Goal: Navigation & Orientation: Find specific page/section

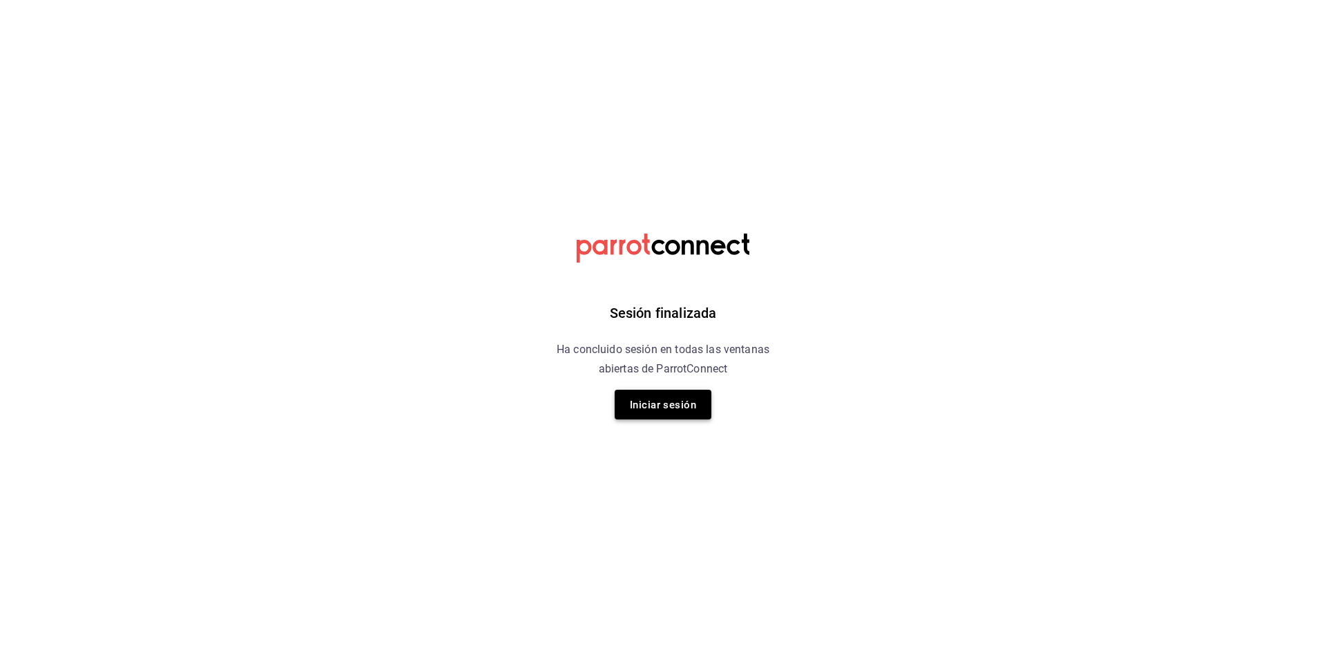
click at [656, 405] on font "Iniciar sesión" at bounding box center [663, 405] width 66 height 12
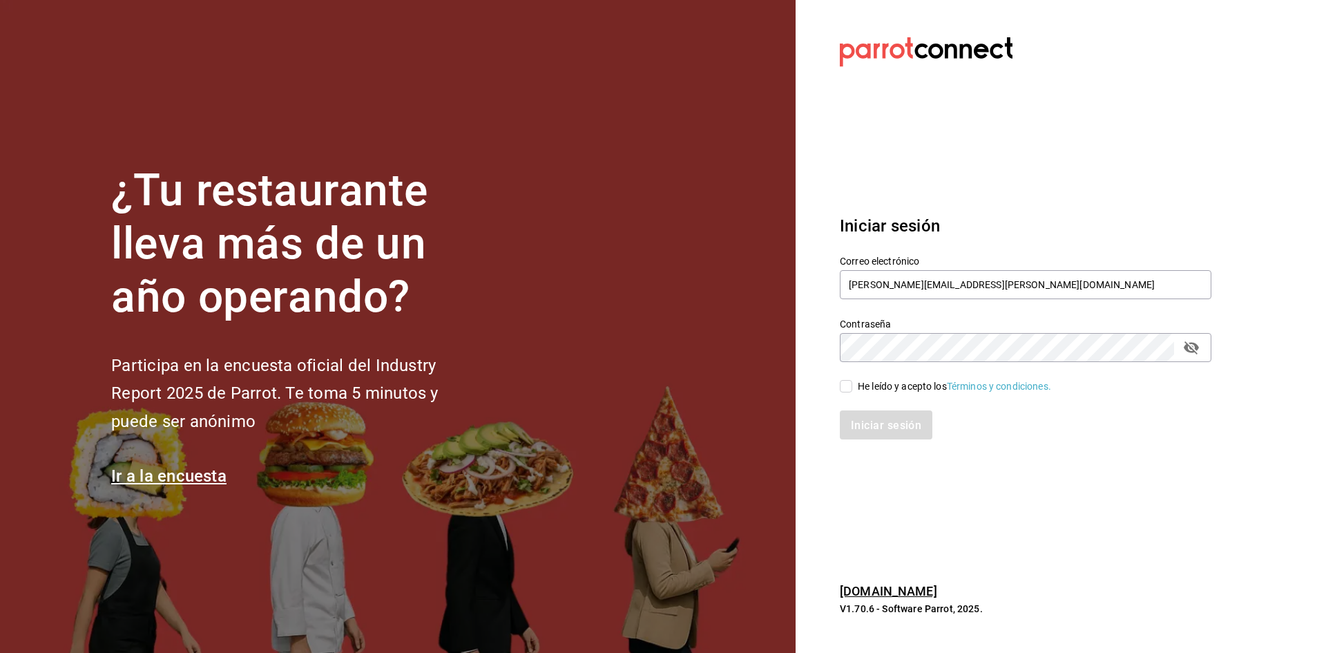
click at [846, 381] on input "He leído y acepto los Términos y condiciones." at bounding box center [846, 386] width 12 height 12
checkbox input "true"
click at [875, 421] on font "Iniciar sesión" at bounding box center [887, 424] width 70 height 13
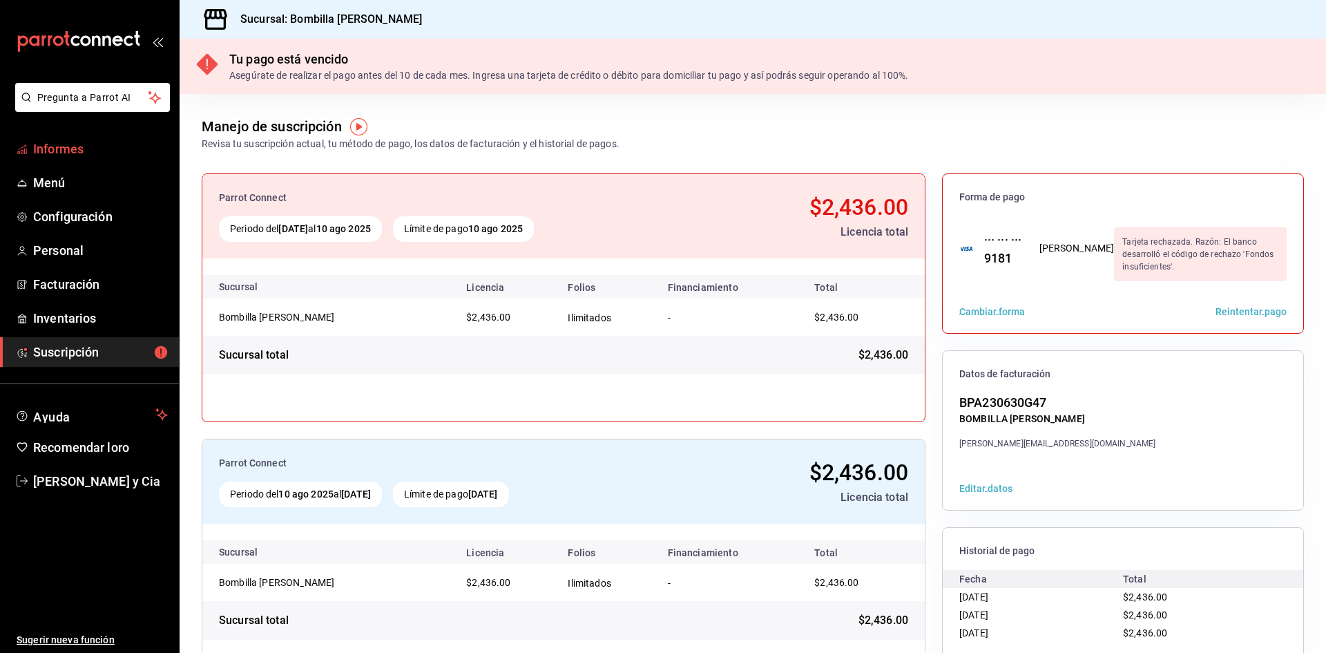
click at [109, 150] on span "Informes" at bounding box center [100, 149] width 135 height 19
click at [76, 149] on font "Informes" at bounding box center [58, 149] width 50 height 15
click at [66, 182] on span "Menú" at bounding box center [100, 182] width 135 height 19
click at [69, 218] on font "Configuración" at bounding box center [72, 216] width 79 height 15
click at [83, 153] on font "Informes" at bounding box center [58, 149] width 50 height 15
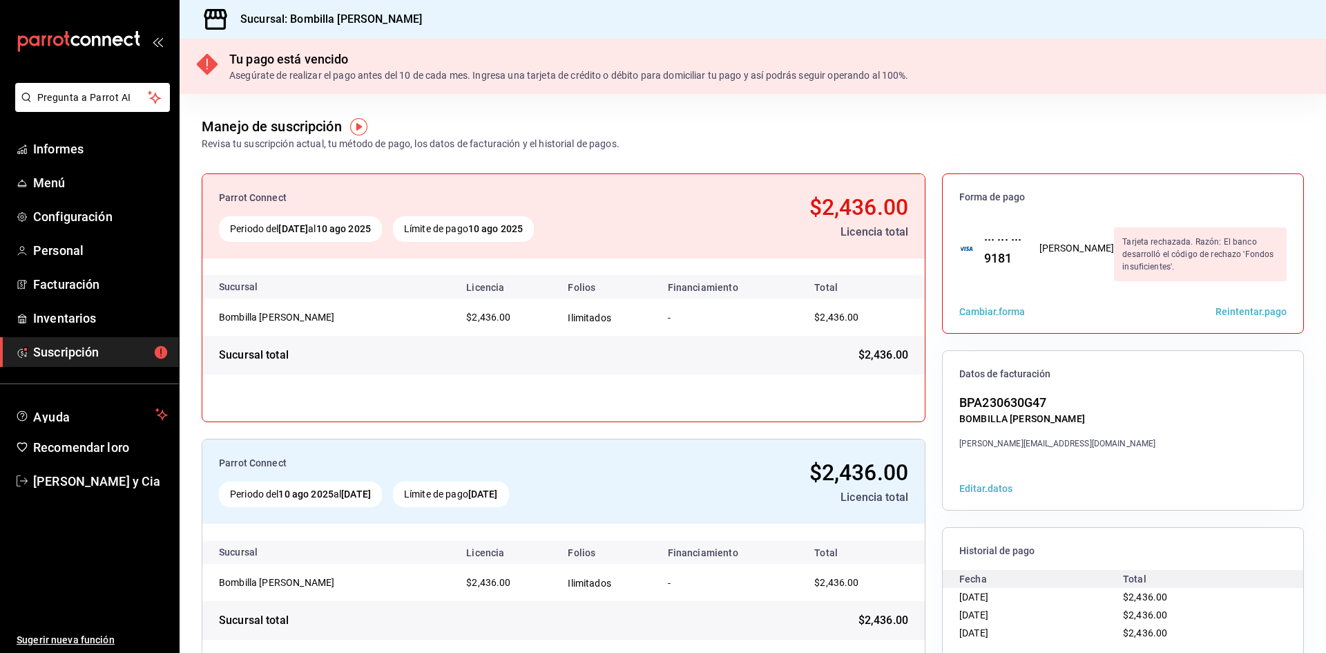
click at [51, 347] on font "Suscripción" at bounding box center [66, 352] width 66 height 15
